Goal: Transaction & Acquisition: Obtain resource

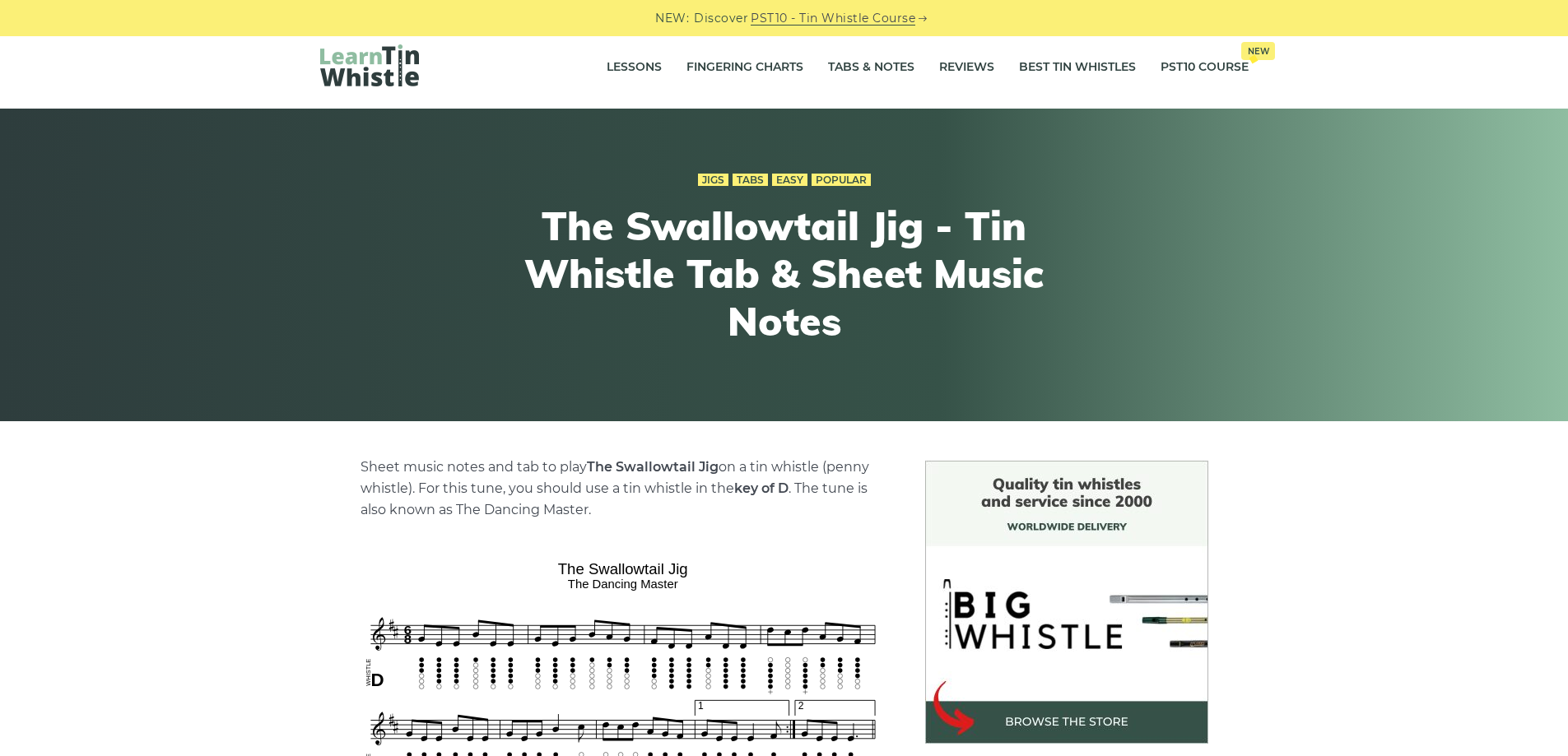
scroll to position [494, 0]
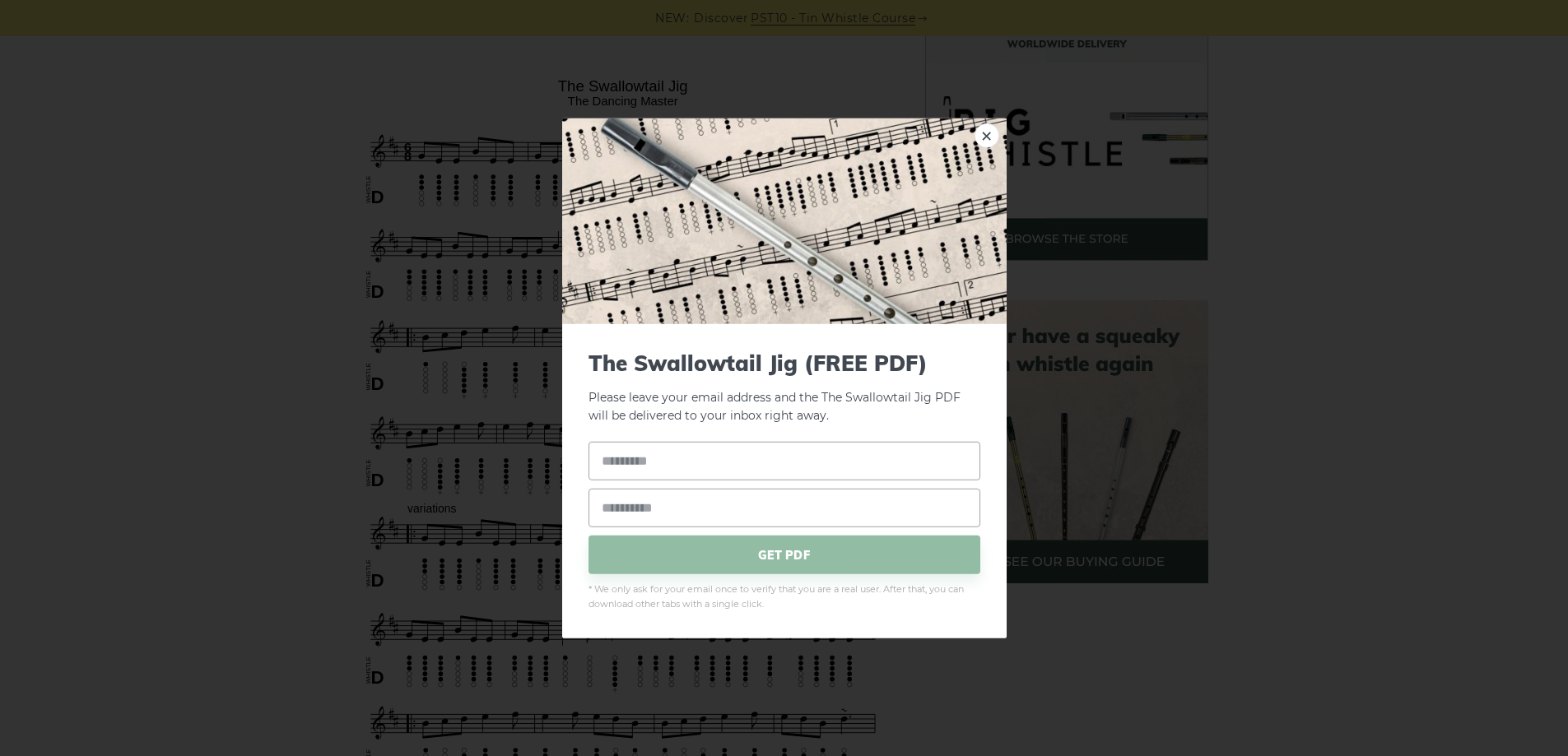
click at [989, 132] on link "×" at bounding box center [986, 135] width 24 height 24
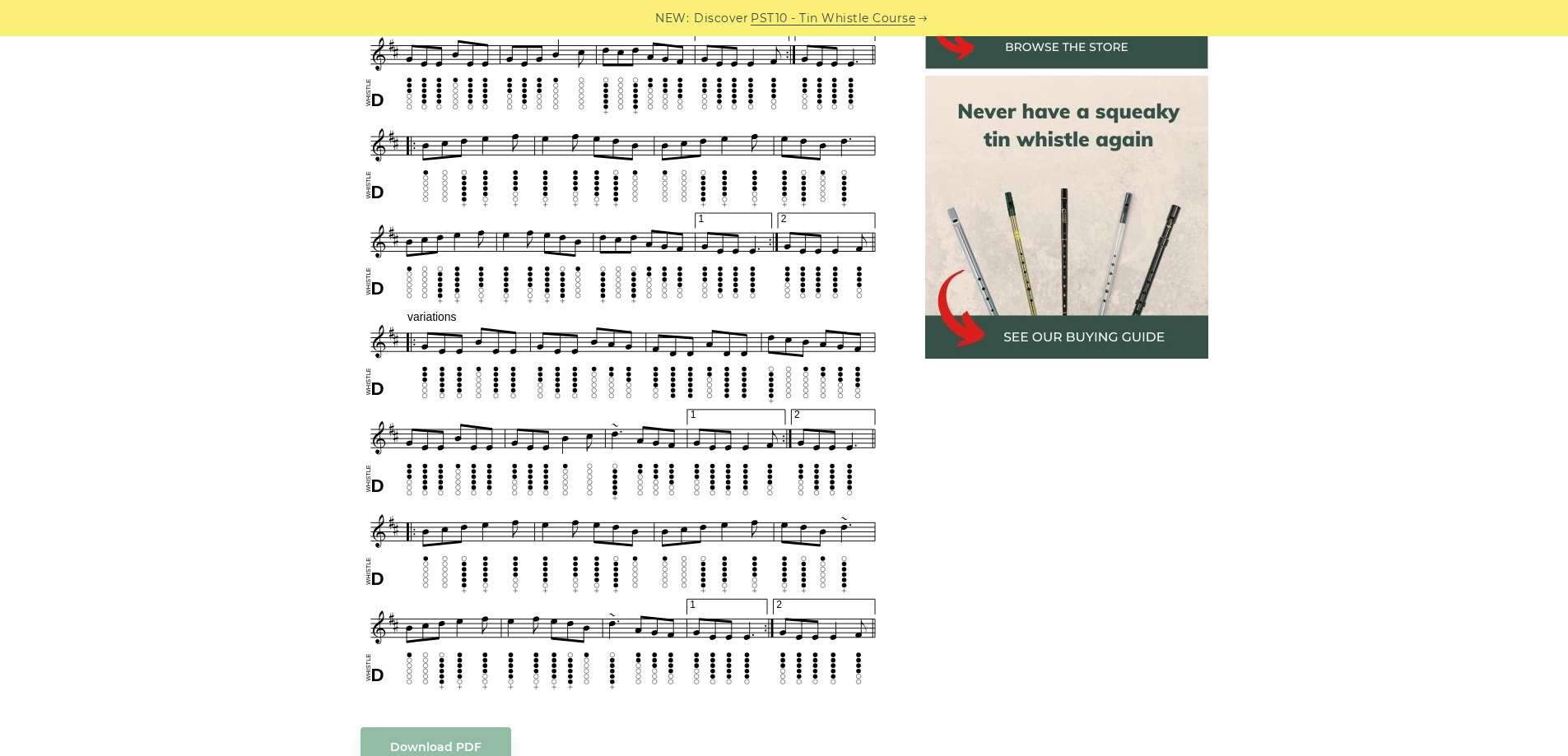
scroll to position [823, 0]
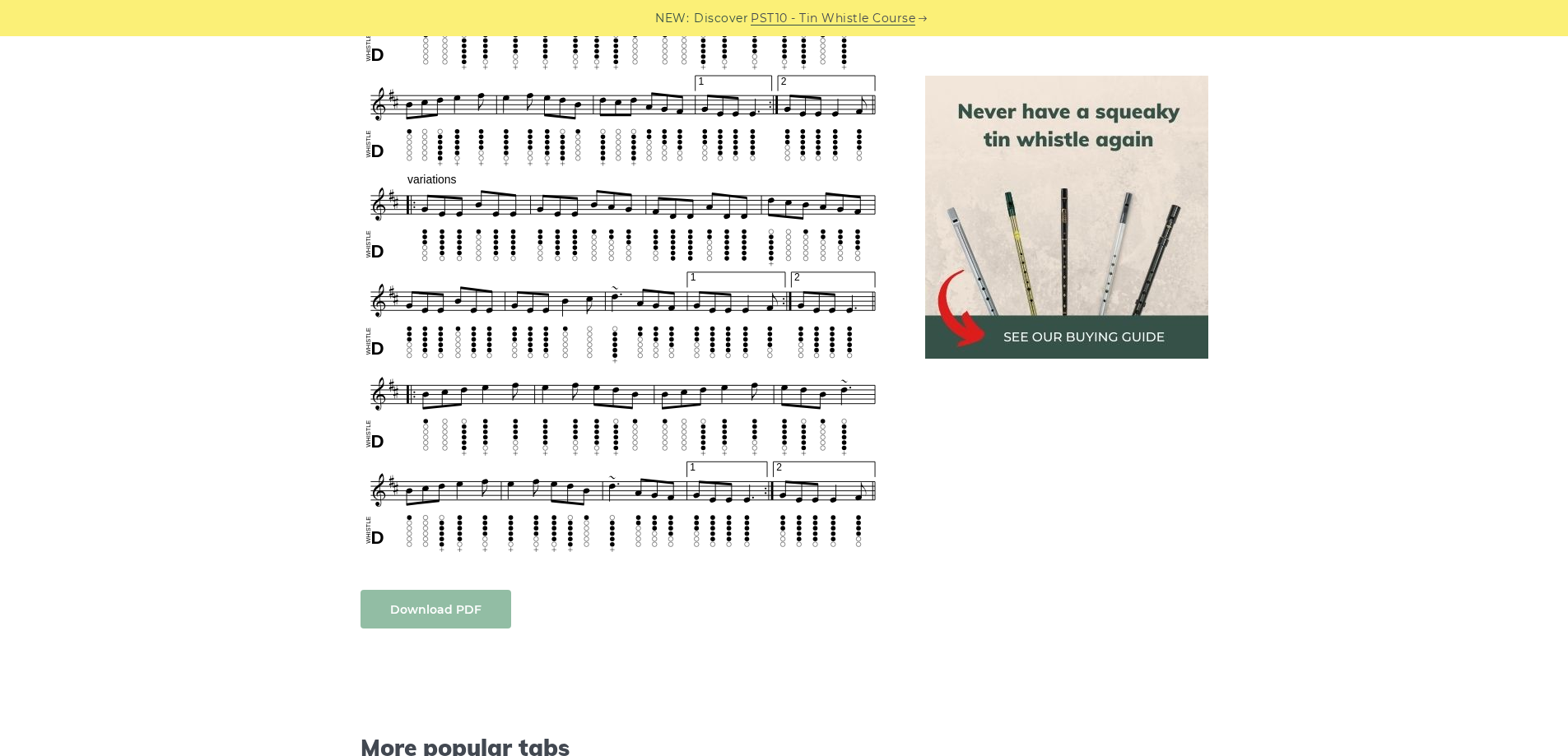
click at [470, 613] on body "NEW: Discover PST10 - Tin Whistle Course Lessons Fingering Charts Tabs & Notes …" at bounding box center [784, 655] width 1568 height 2956
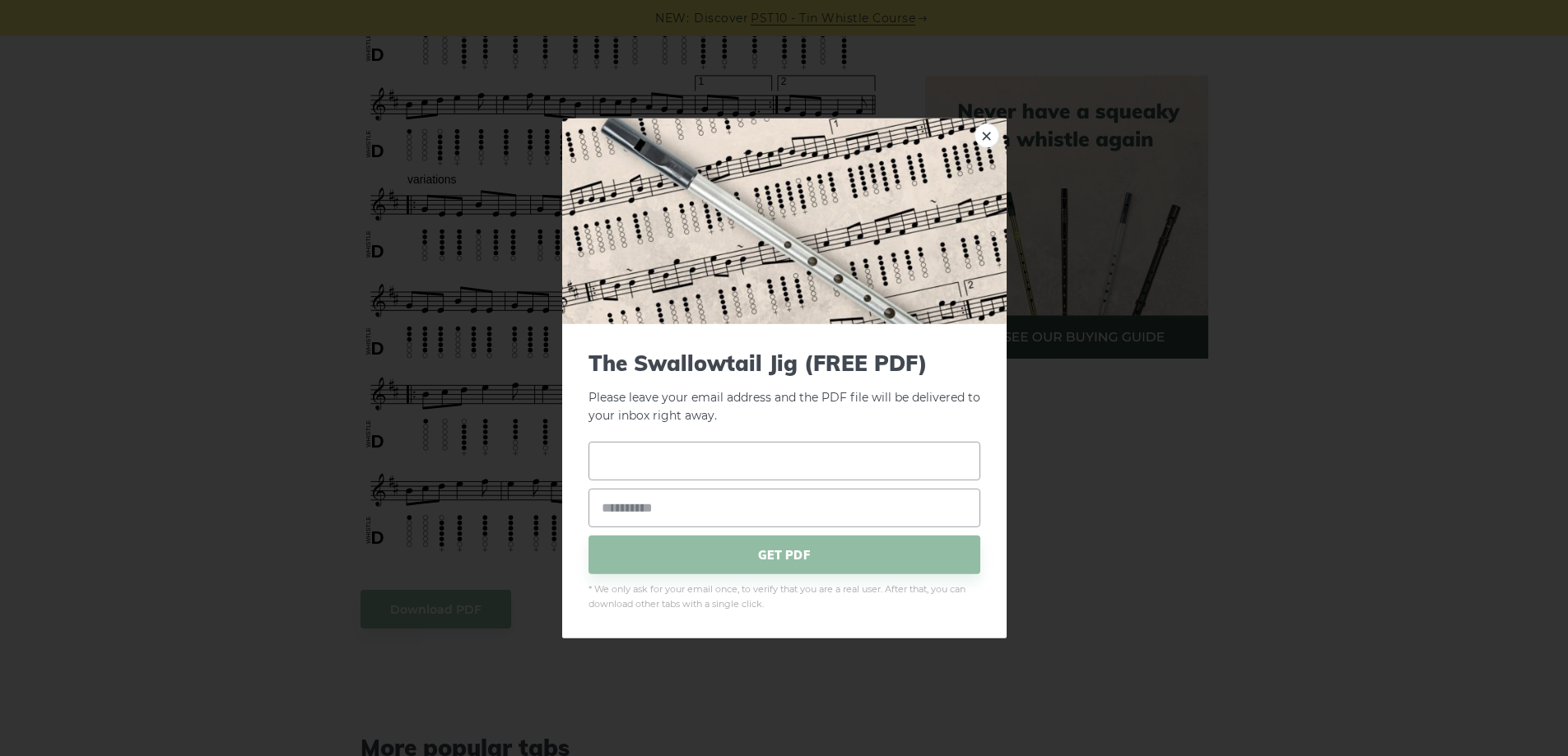
click at [679, 453] on input "text" at bounding box center [785, 461] width 392 height 39
type input "******"
type input "**********"
click at [792, 558] on span "GET PDF" at bounding box center [785, 555] width 392 height 39
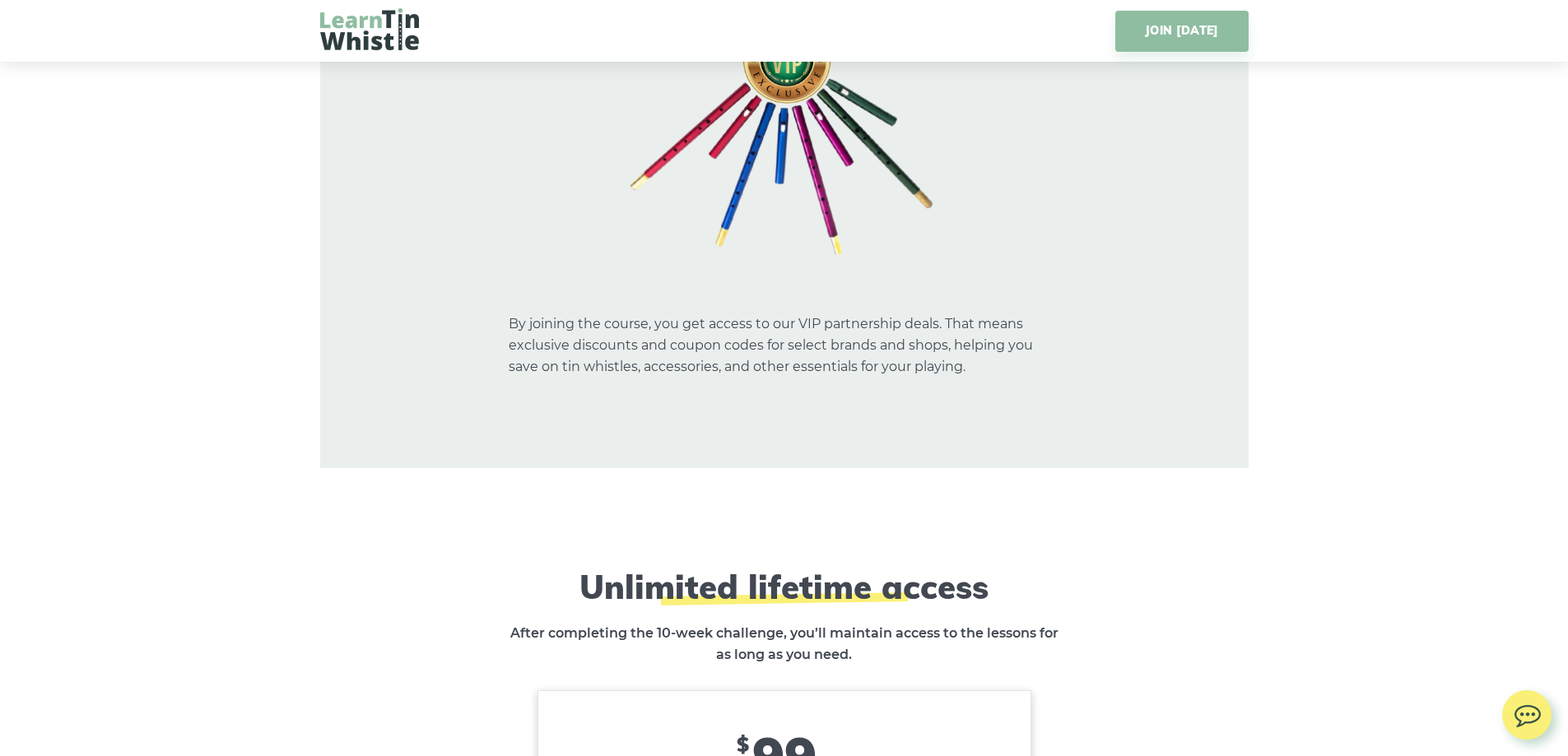
scroll to position [9711, 0]
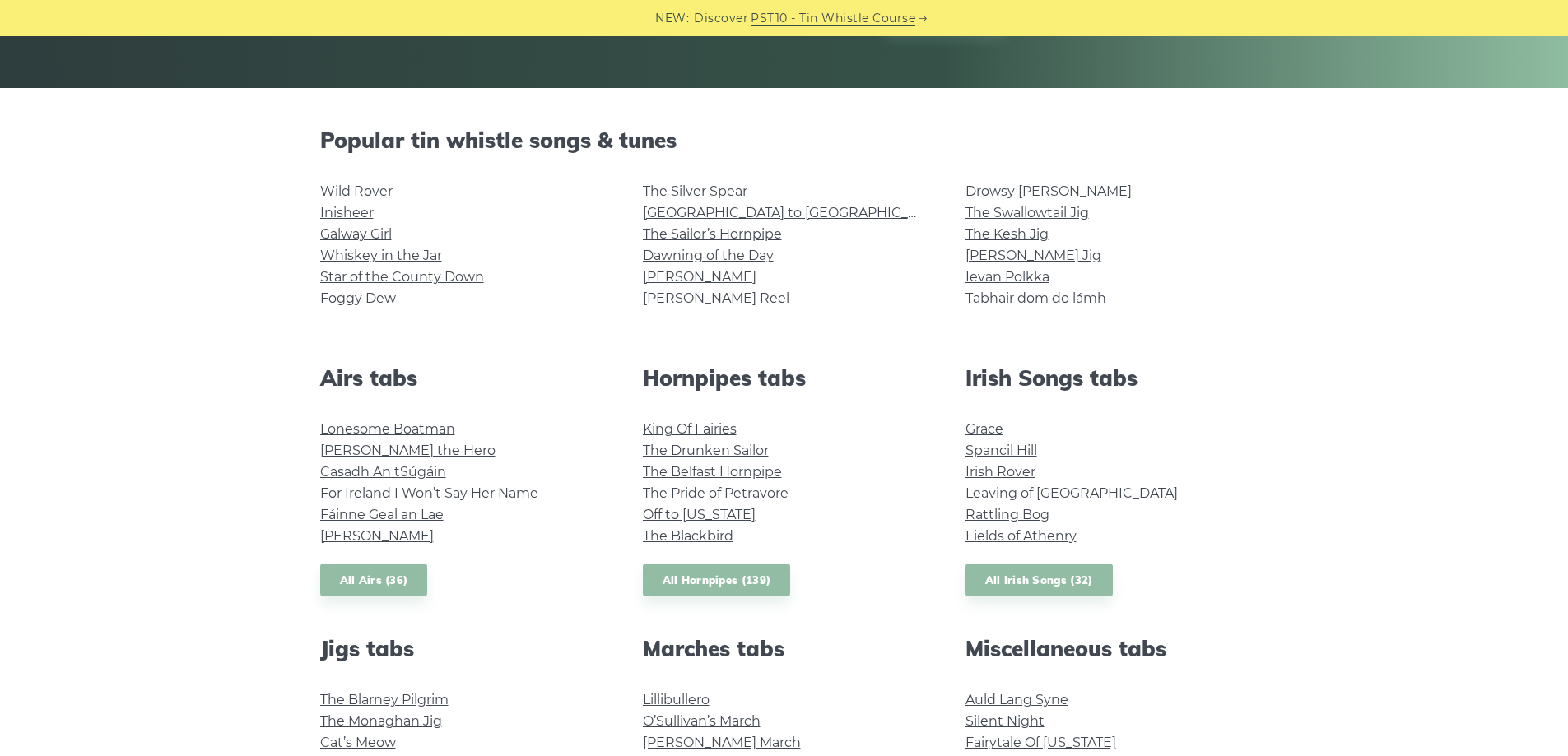
scroll to position [329, 0]
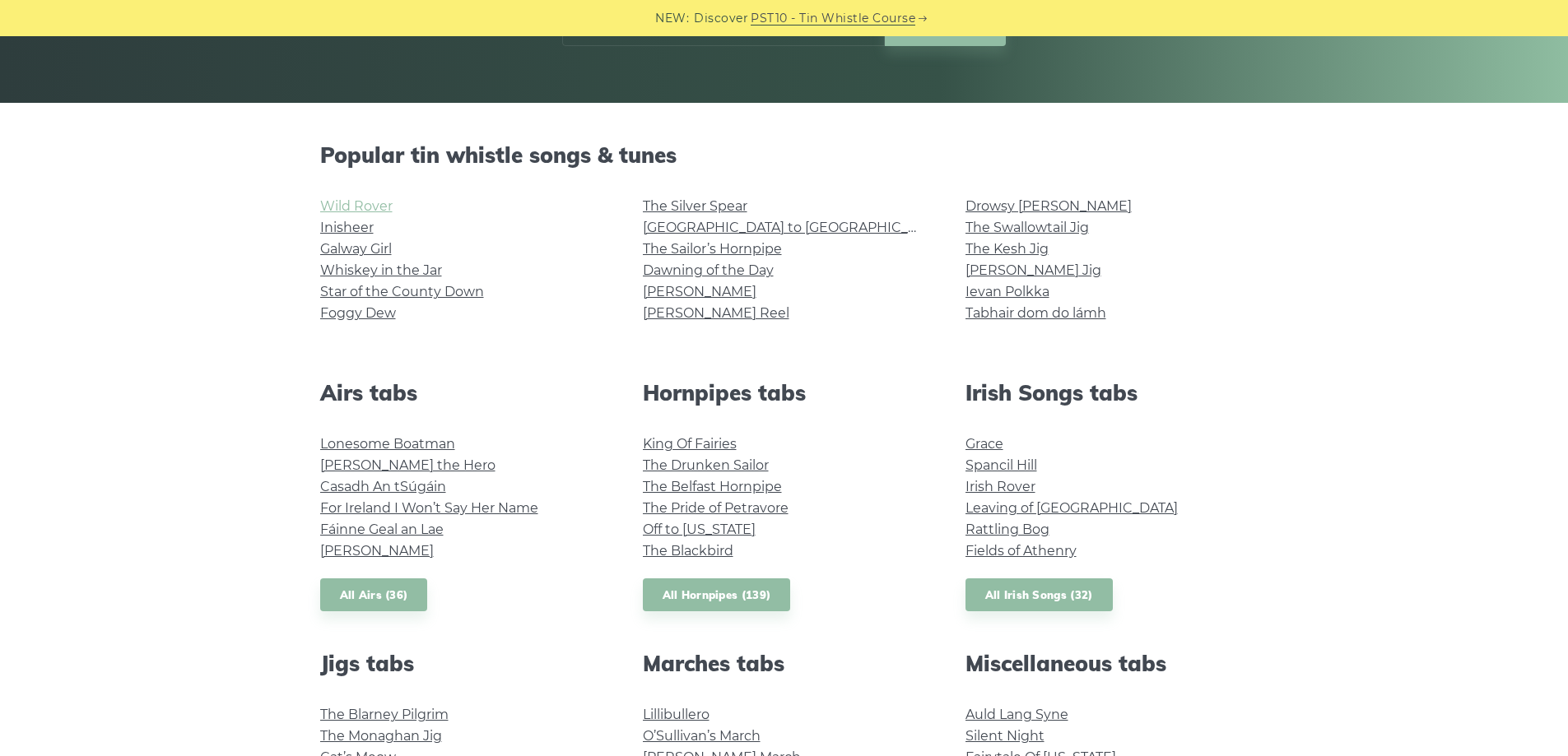
click at [369, 206] on link "Wild Rover" at bounding box center [356, 206] width 72 height 15
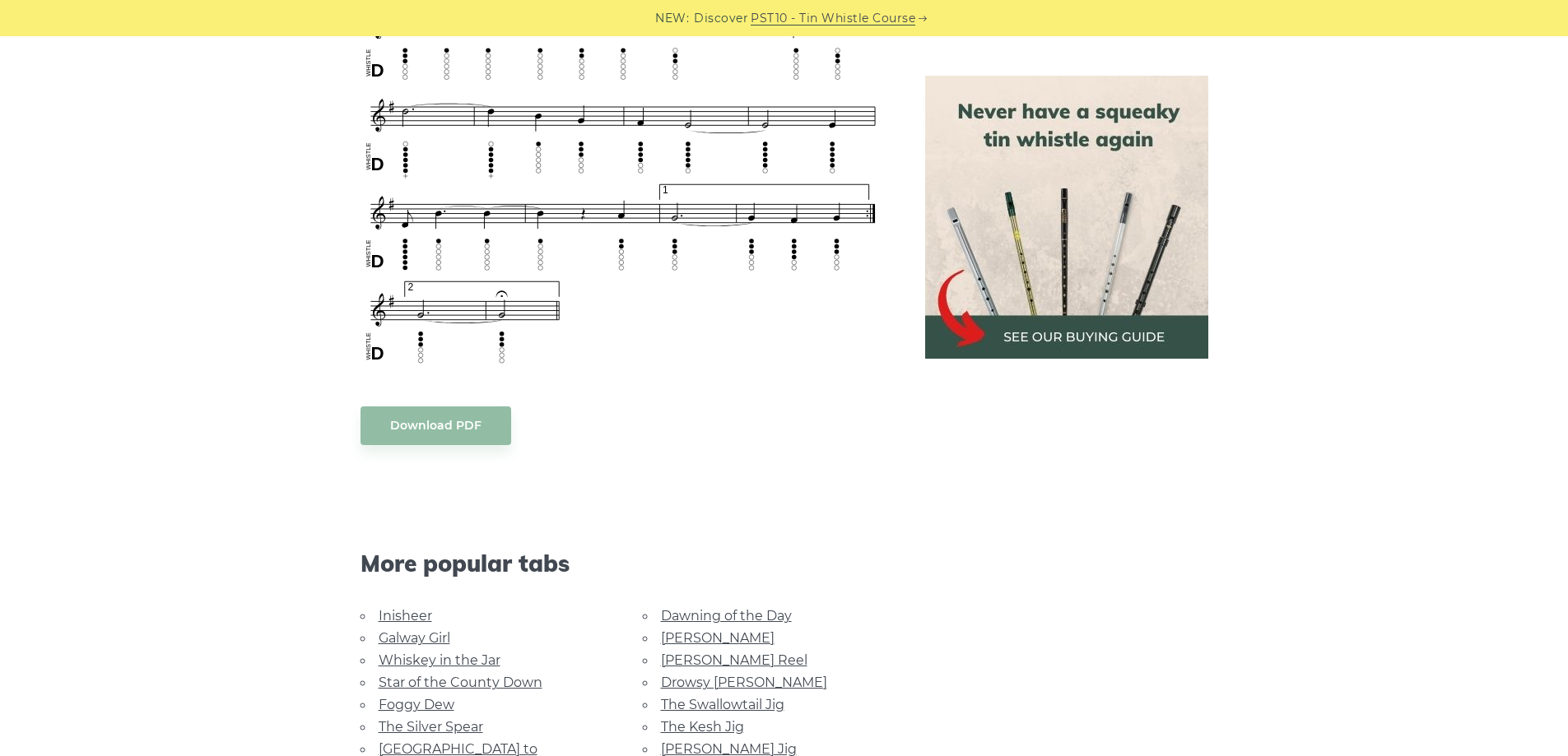
scroll to position [1153, 0]
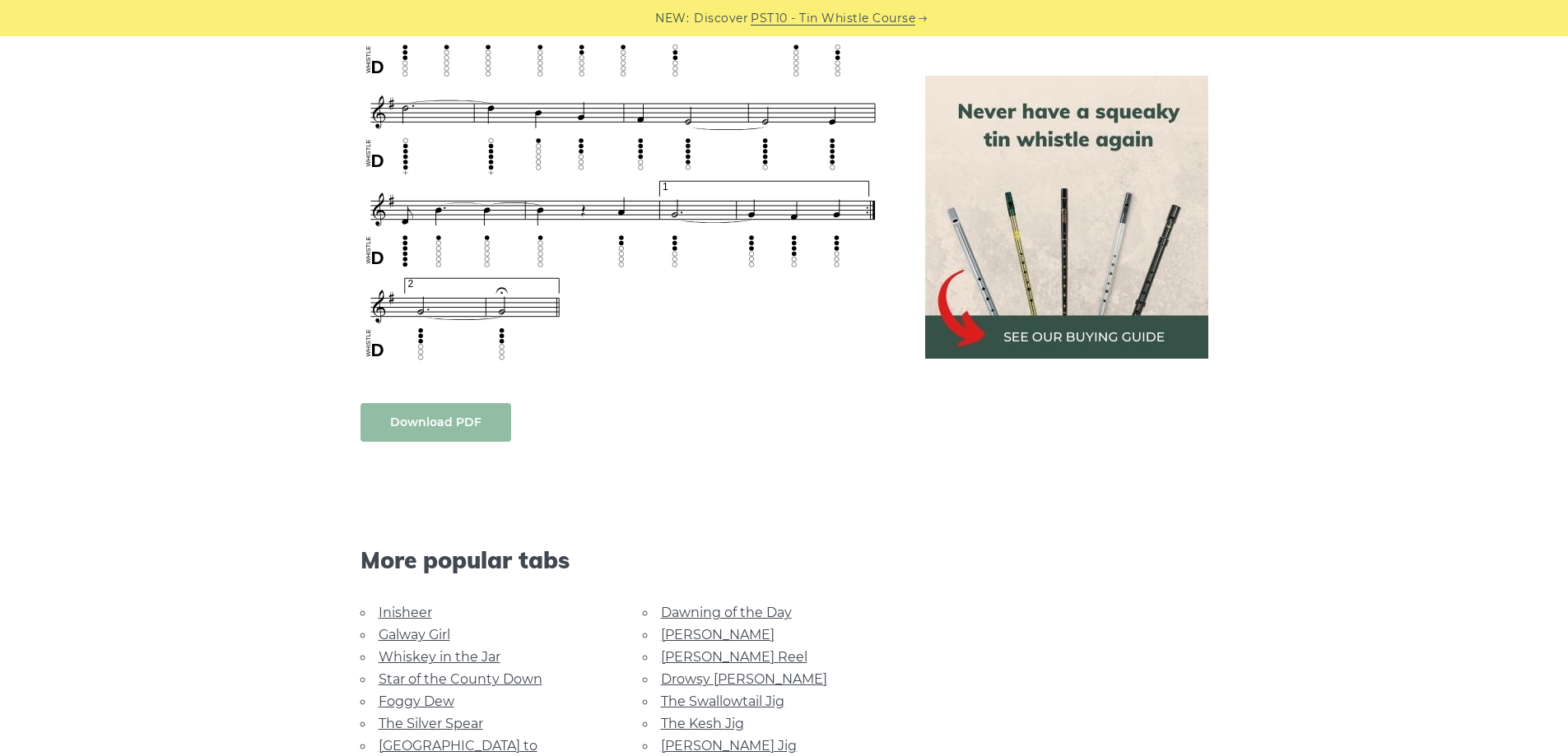
click at [465, 432] on link "Download PDF" at bounding box center [435, 422] width 151 height 39
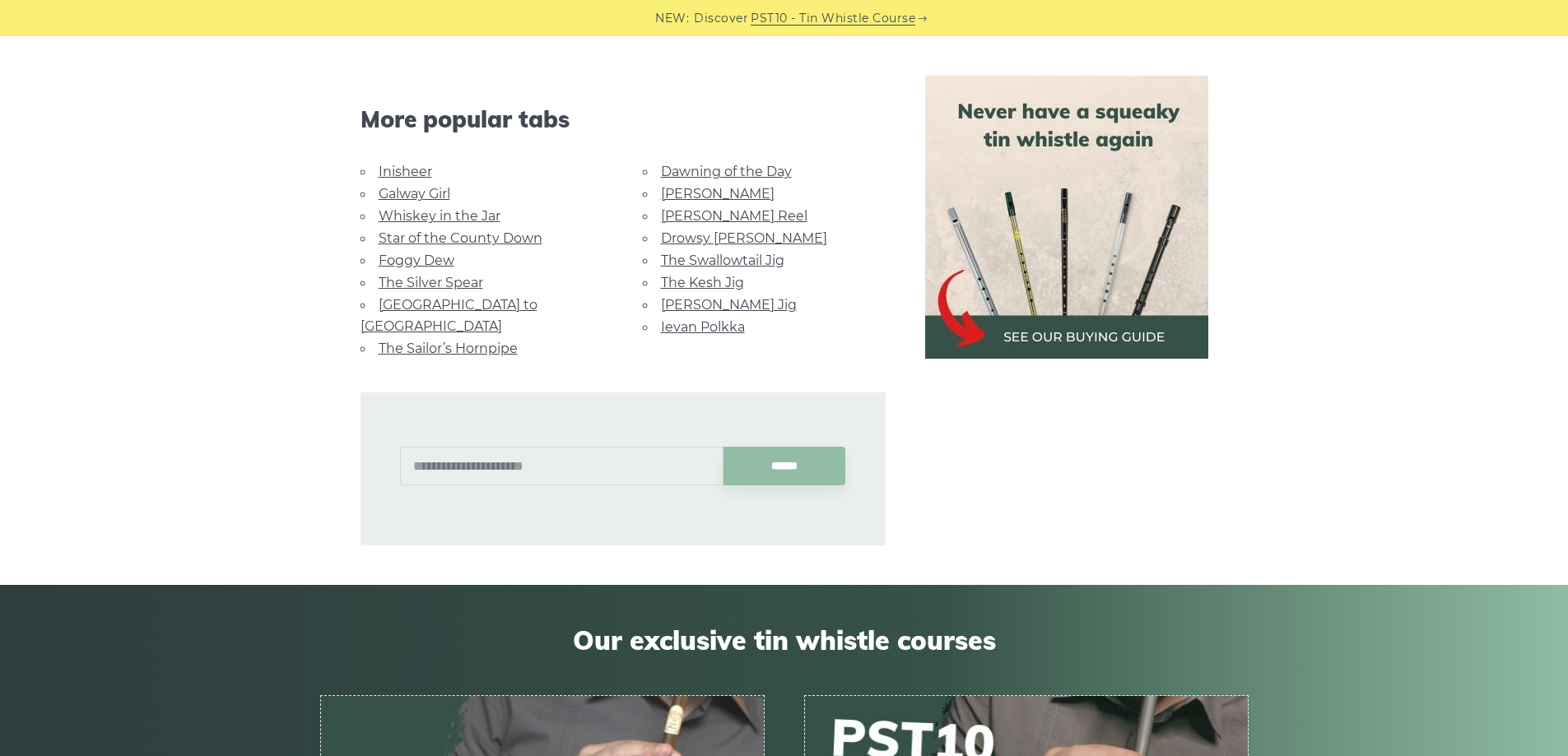
scroll to position [1563, 0]
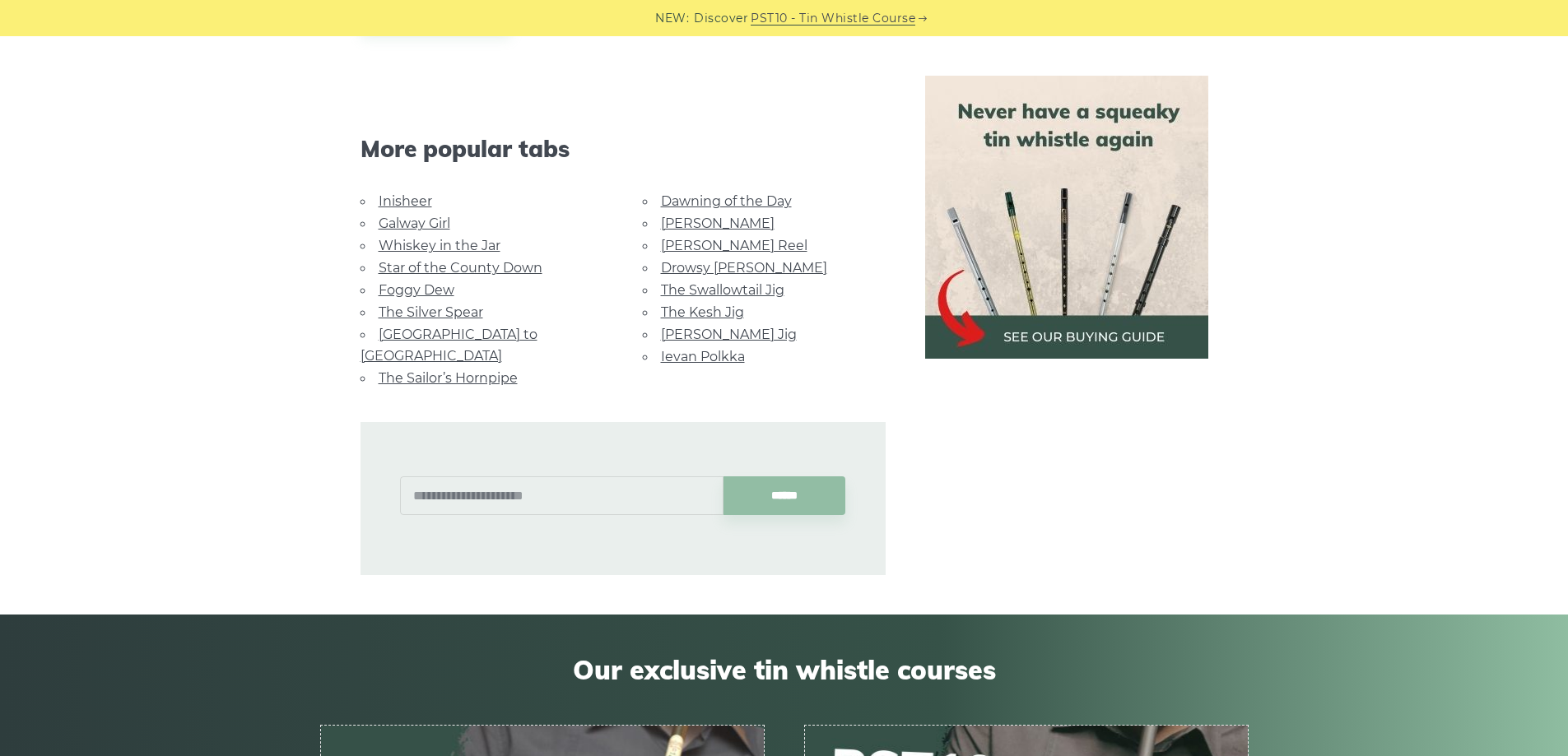
click at [496, 336] on link "[GEOGRAPHIC_DATA] to [GEOGRAPHIC_DATA]" at bounding box center [449, 345] width 177 height 37
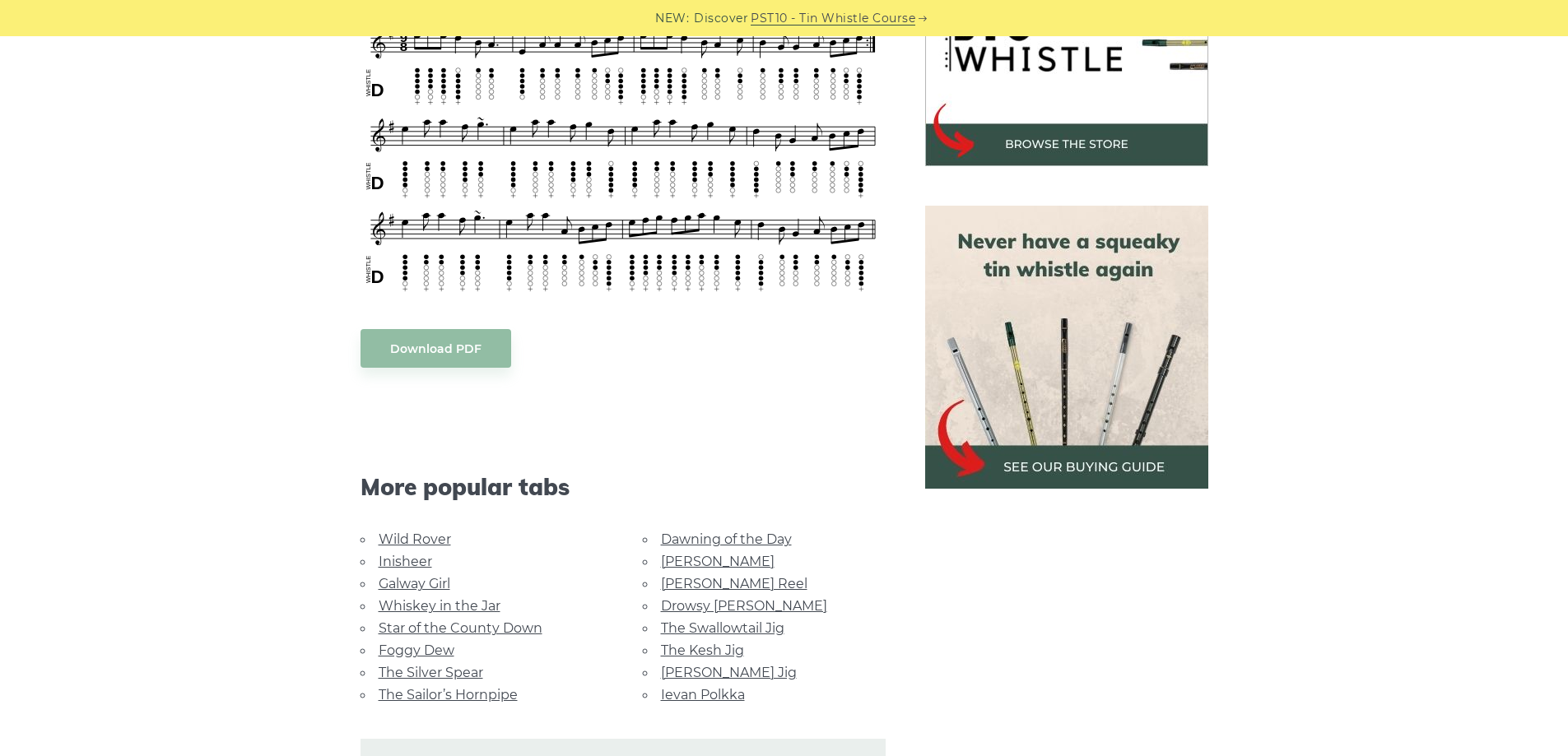
scroll to position [576, 0]
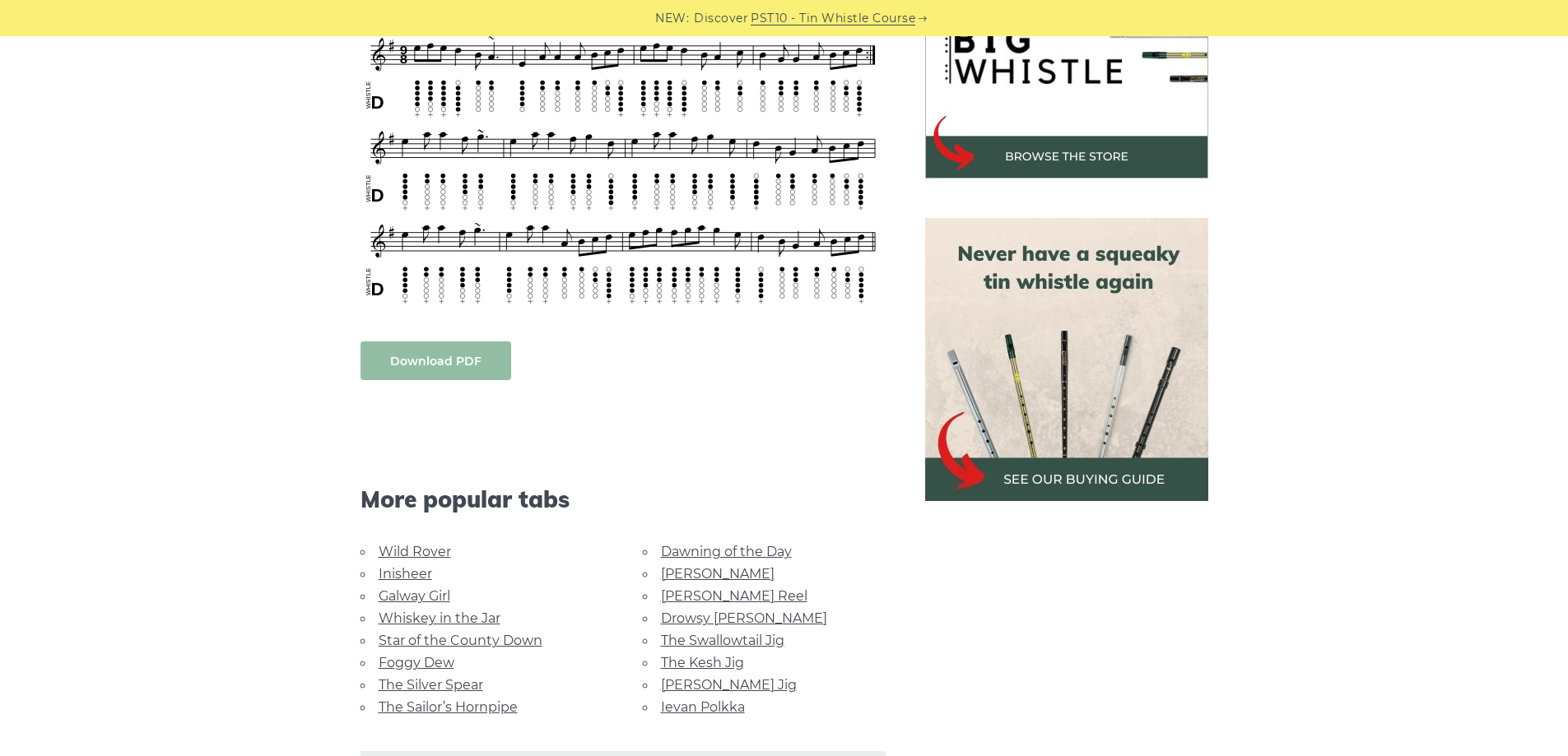
click at [455, 341] on link "Download PDF" at bounding box center [435, 360] width 151 height 39
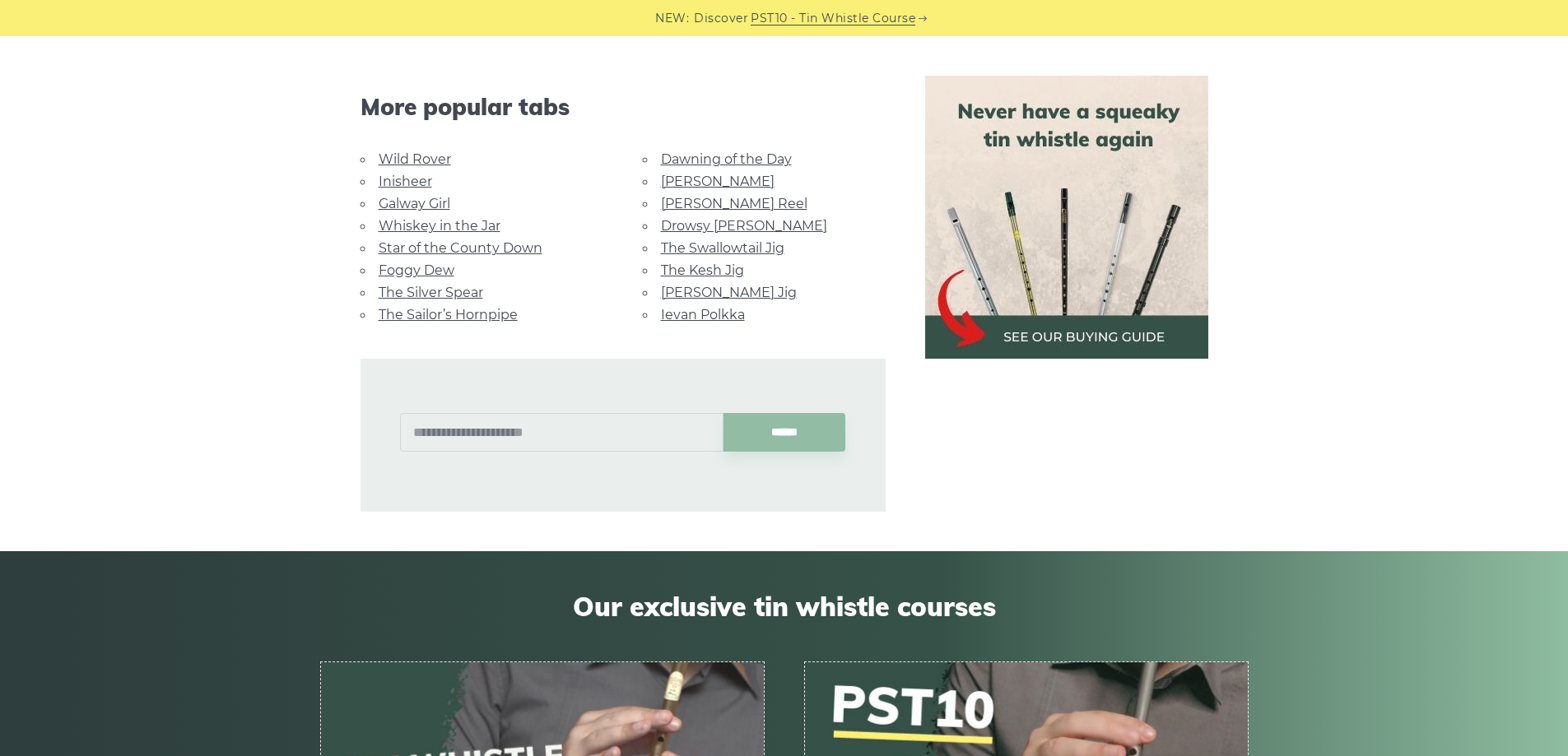
scroll to position [905, 0]
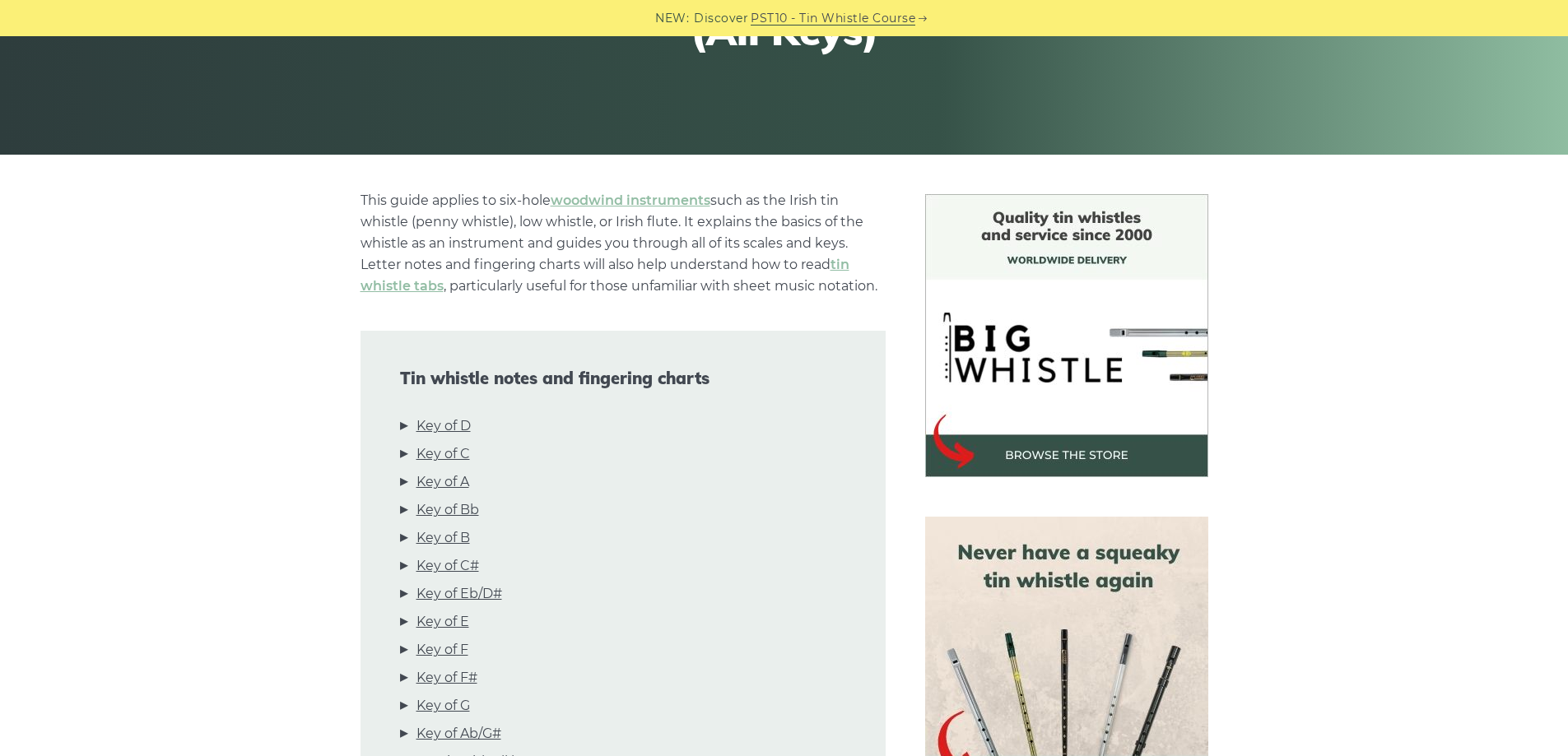
scroll to position [494, 0]
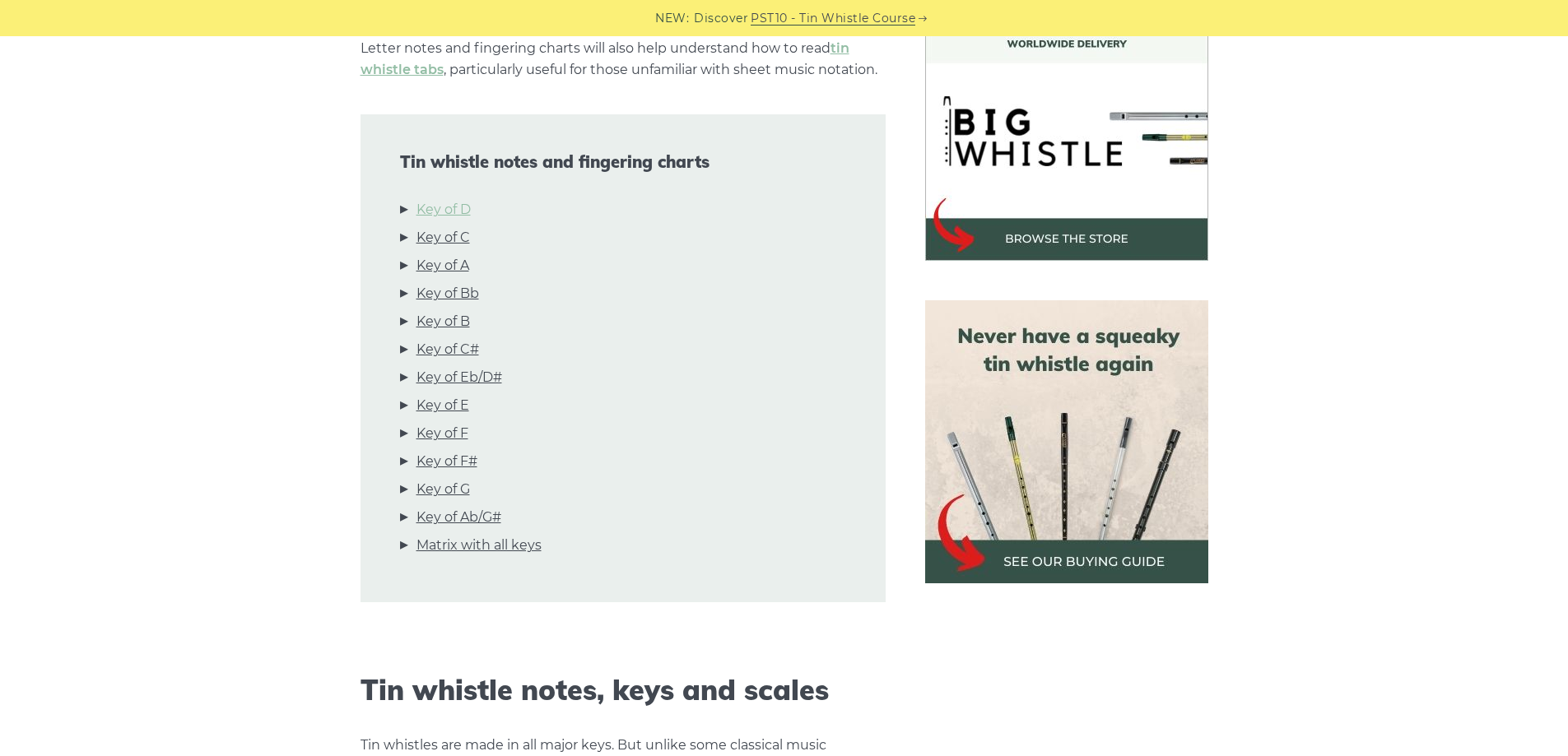
click at [465, 209] on link "Key of D" at bounding box center [443, 210] width 54 height 22
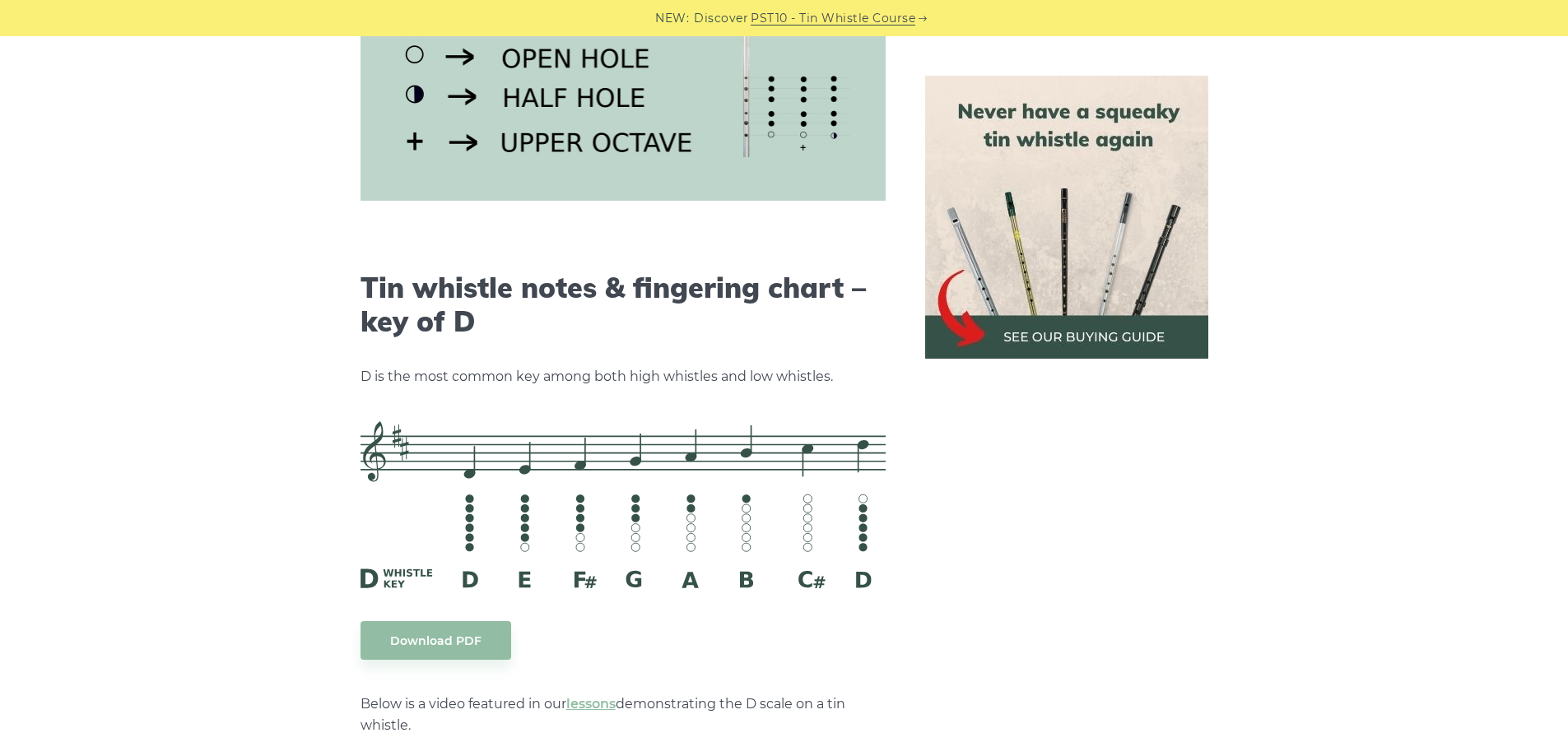
scroll to position [2564, 0]
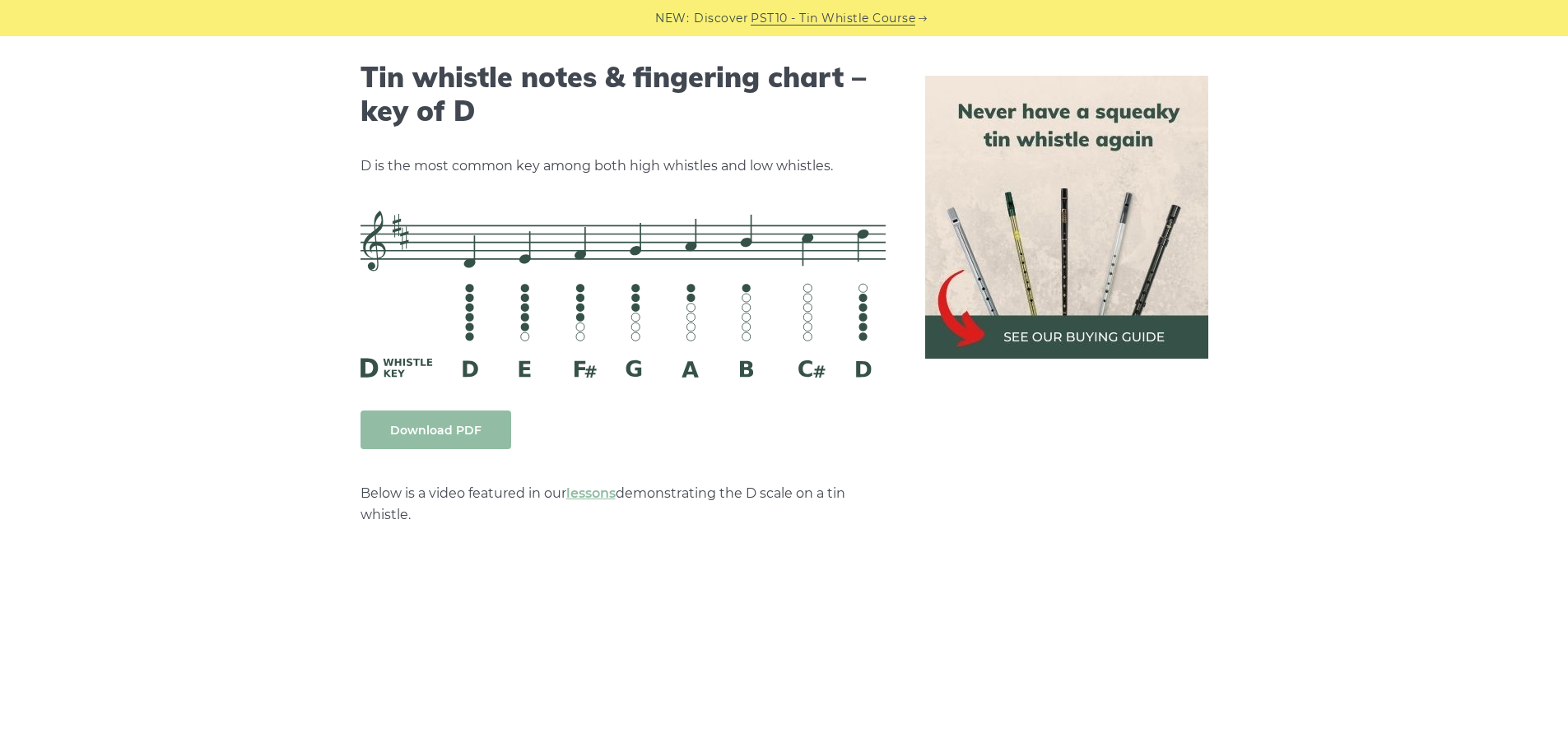
drag, startPoint x: 775, startPoint y: 322, endPoint x: 443, endPoint y: 440, distance: 352.3
click at [443, 440] on link "Download PDF" at bounding box center [435, 430] width 151 height 39
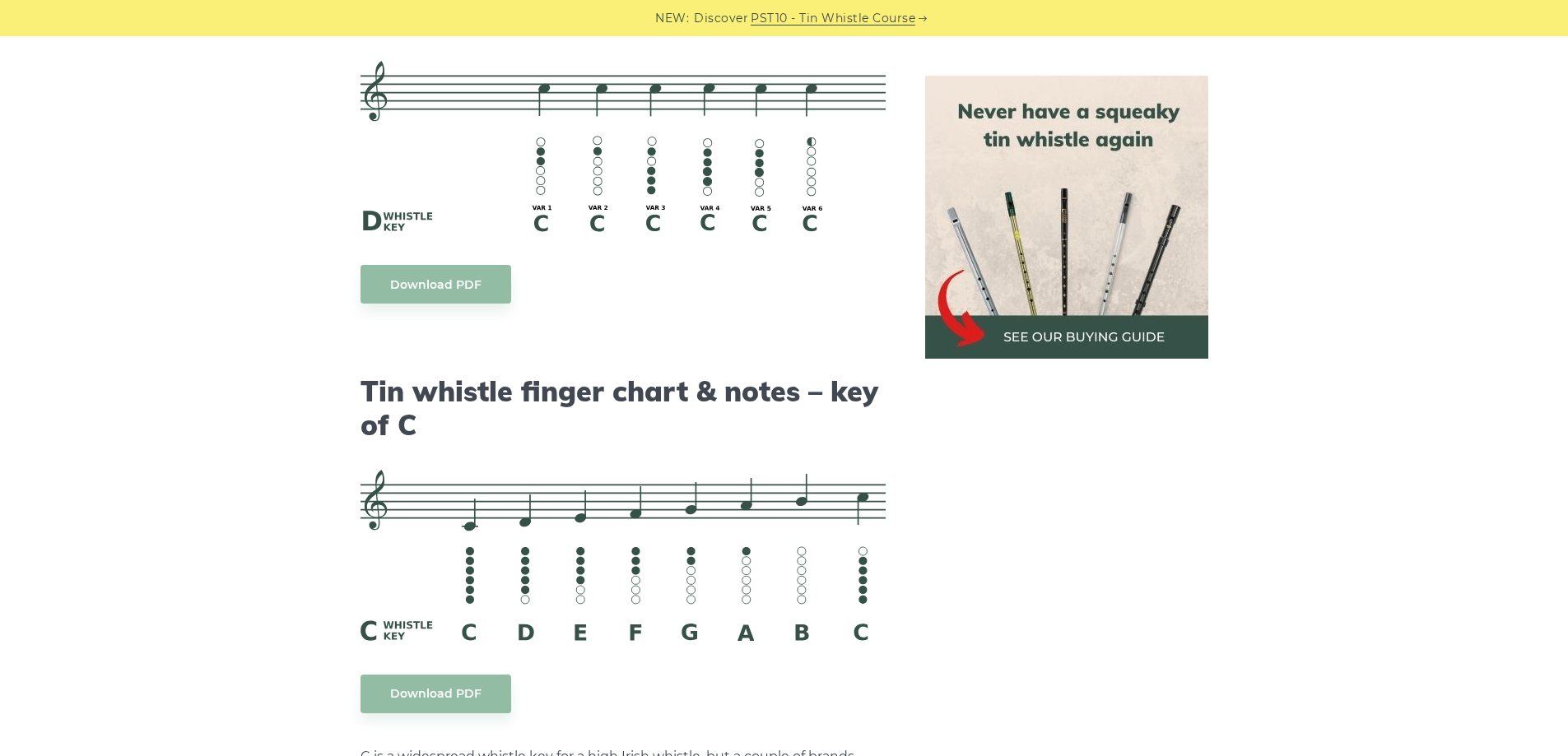
scroll to position [3552, 0]
